Goal: Task Accomplishment & Management: Use online tool/utility

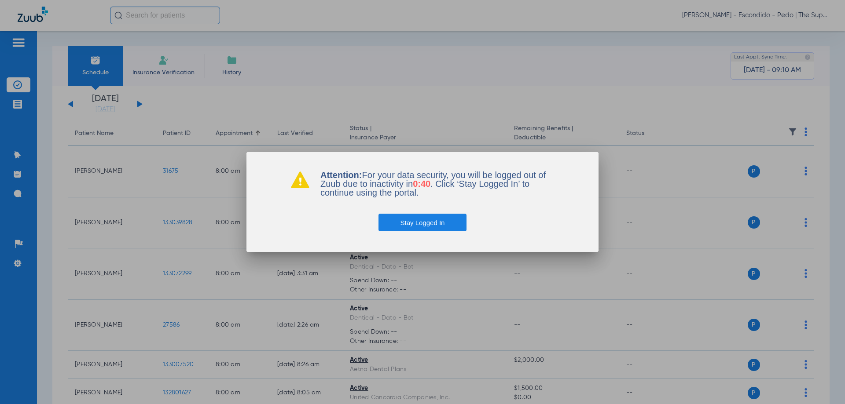
drag, startPoint x: 443, startPoint y: 229, endPoint x: 411, endPoint y: 197, distance: 45.7
click at [443, 229] on button "Stay Logged In" at bounding box center [422, 223] width 88 height 18
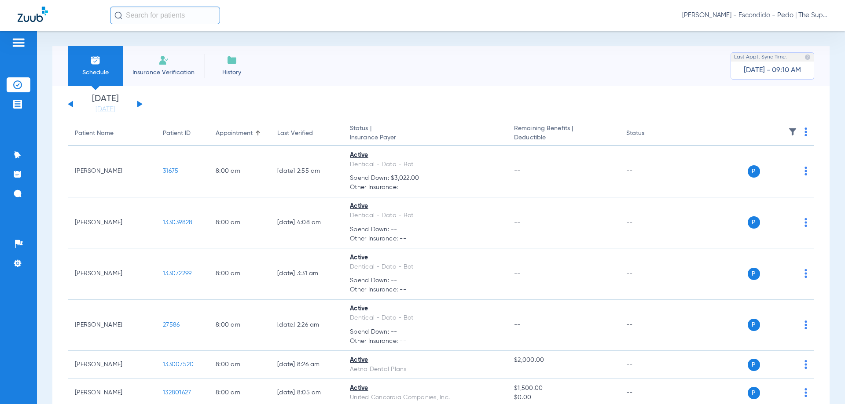
click at [165, 15] on input "text" at bounding box center [165, 16] width 110 height 18
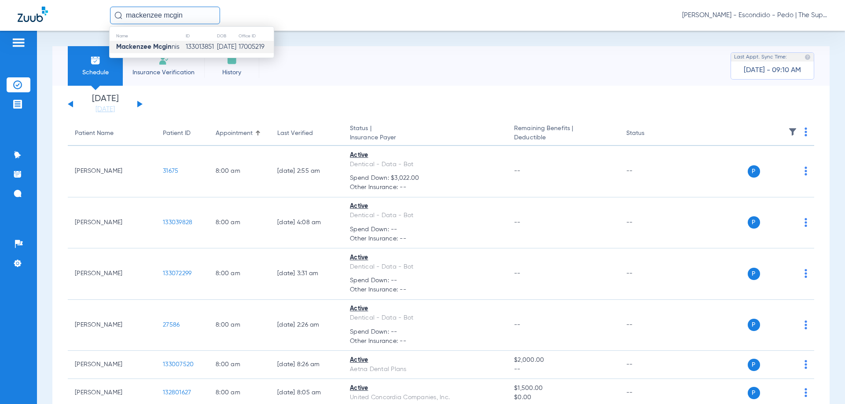
type input "mackenzee mcgin"
click at [216, 43] on td "[DATE]" at bounding box center [227, 47] width 22 height 12
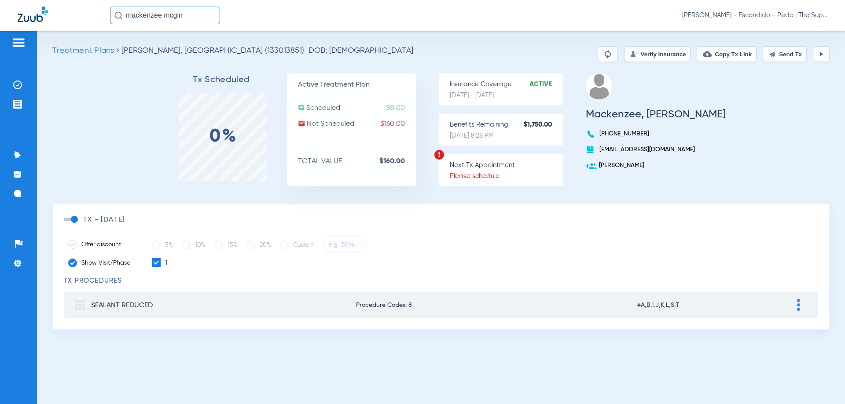
click at [661, 58] on button "Verify Insurance" at bounding box center [657, 54] width 66 height 16
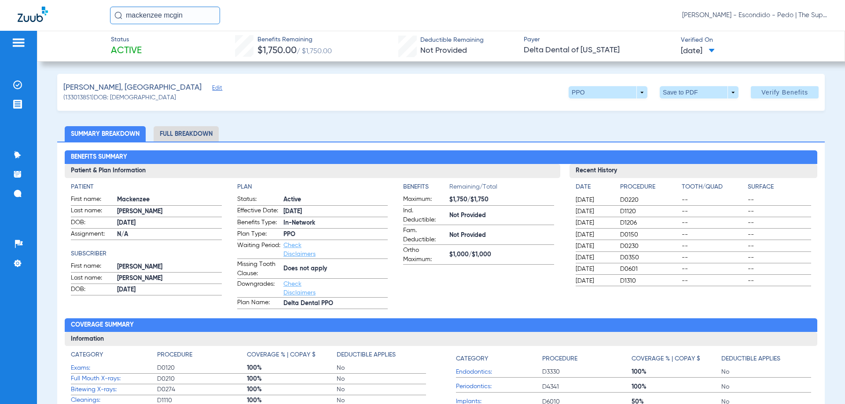
drag, startPoint x: 187, startPoint y: 18, endPoint x: 102, endPoint y: 17, distance: 84.5
click at [102, 17] on div "mackenzee mcgin [PERSON_NAME] - Escondido - Pedo | The Super Dentists" at bounding box center [422, 15] width 845 height 31
type input "[PERSON_NAME]"
click at [176, 49] on td "133080276" at bounding box center [194, 47] width 37 height 12
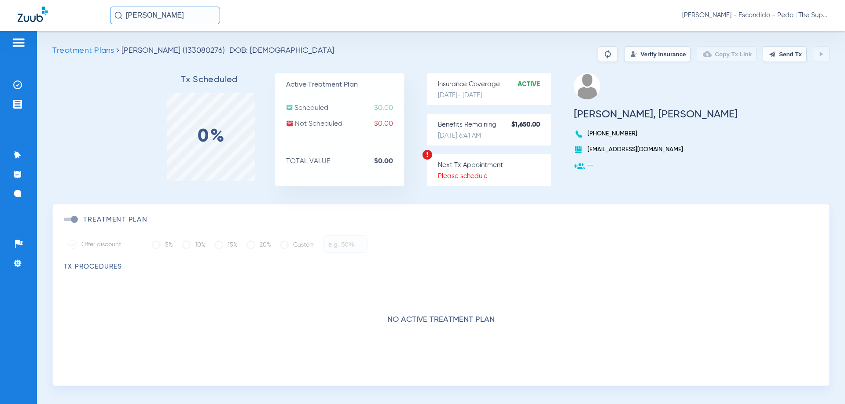
click at [645, 49] on button "Verify Insurance" at bounding box center [657, 54] width 66 height 16
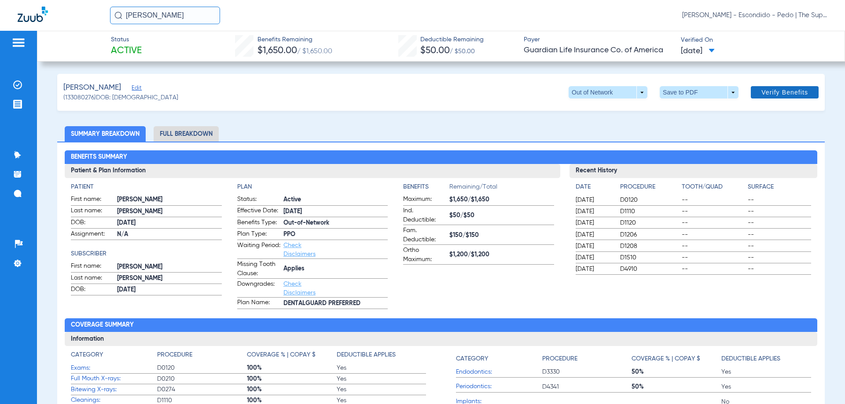
click at [791, 89] on span "Verify Benefits" at bounding box center [784, 92] width 47 height 7
click at [771, 93] on span "Verify Benefits" at bounding box center [784, 92] width 47 height 7
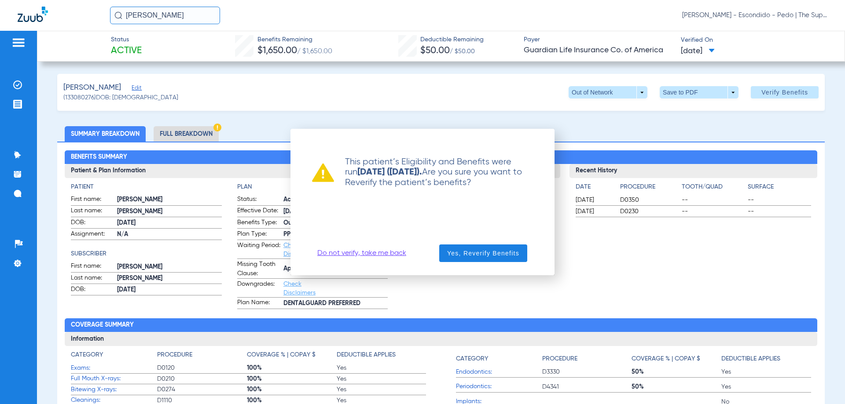
click at [595, 138] on div at bounding box center [422, 202] width 845 height 404
click at [370, 255] on link "Do not verify, take me back" at bounding box center [361, 253] width 89 height 9
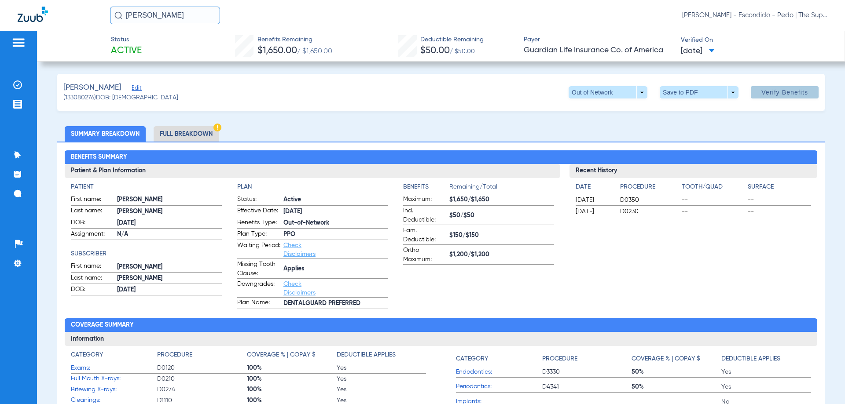
click at [175, 135] on li "Full Breakdown" at bounding box center [186, 133] width 65 height 15
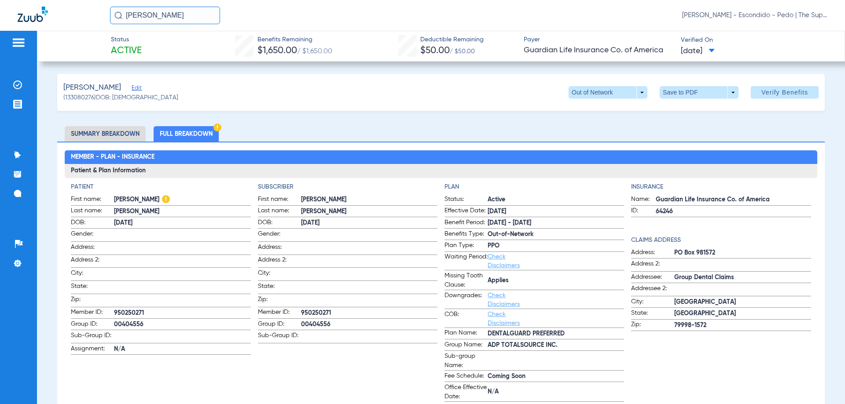
click at [106, 137] on li "Summary Breakdown" at bounding box center [105, 133] width 81 height 15
